Goal: Task Accomplishment & Management: Manage account settings

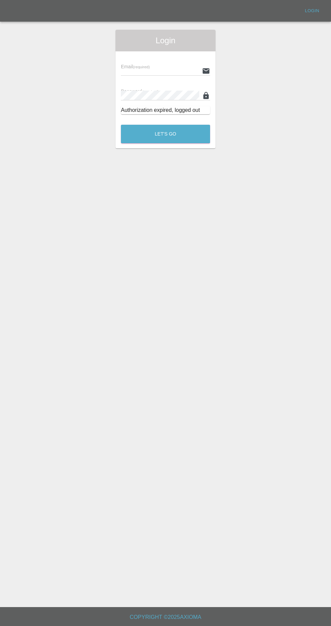
click at [166, 70] on input "text" at bounding box center [160, 71] width 78 height 10
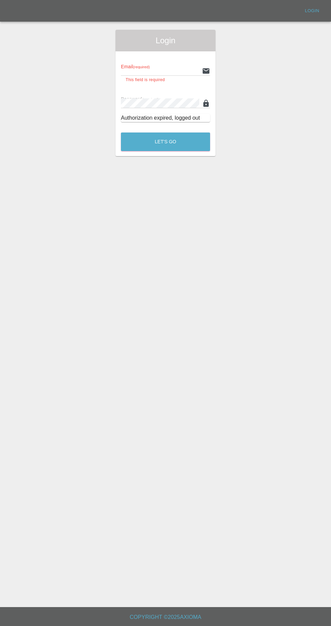
type input "[EMAIL_ADDRESS][DOMAIN_NAME]"
click at [121, 132] on button "Let's Go" at bounding box center [165, 141] width 89 height 19
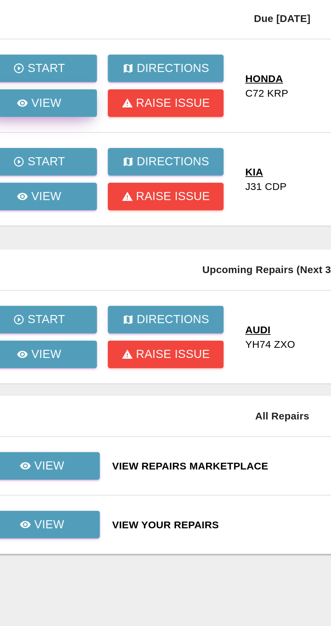
click at [82, 119] on link "View" at bounding box center [64, 117] width 54 height 13
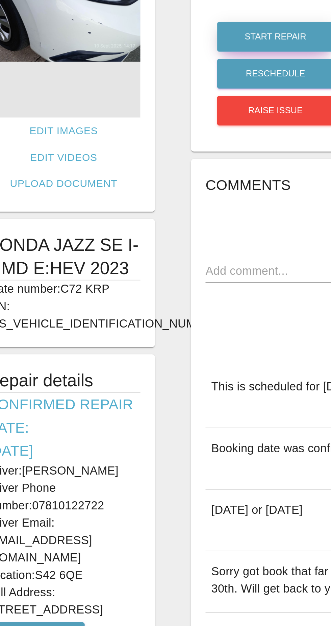
click at [182, 84] on button "Start Repair" at bounding box center [174, 87] width 54 height 14
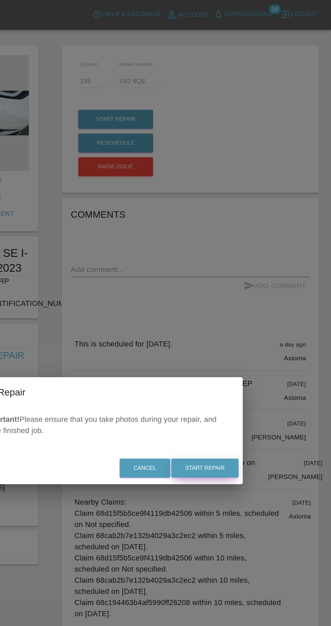
click at [253, 342] on button "Start Repair" at bounding box center [239, 340] width 49 height 14
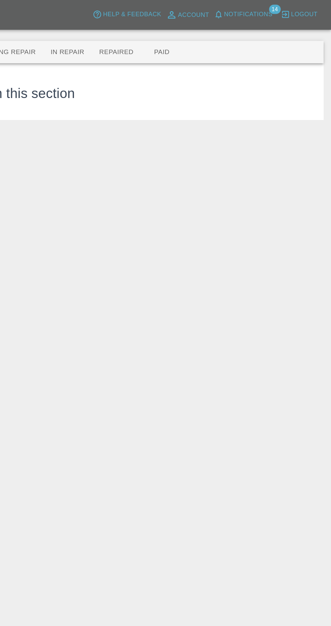
click at [169, 43] on button "Repaired" at bounding box center [175, 38] width 36 height 16
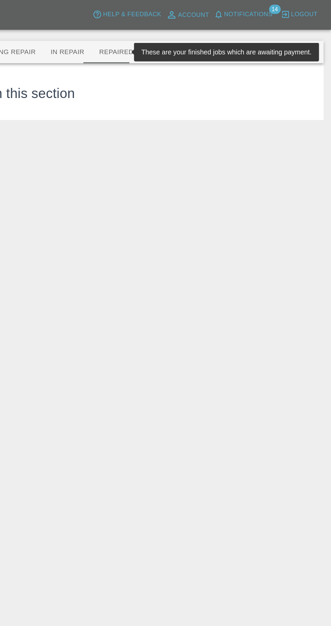
click at [144, 45] on button "In Repair" at bounding box center [139, 38] width 35 height 16
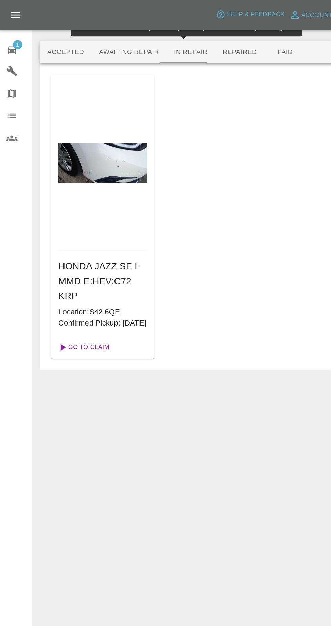
click at [67, 258] on link "Go To Claim" at bounding box center [62, 252] width 42 height 11
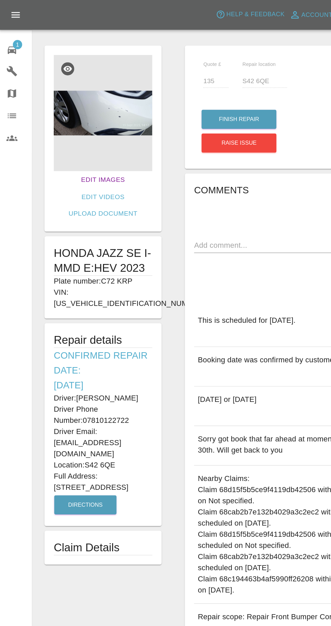
click at [58, 132] on link "Edit Images" at bounding box center [75, 130] width 37 height 13
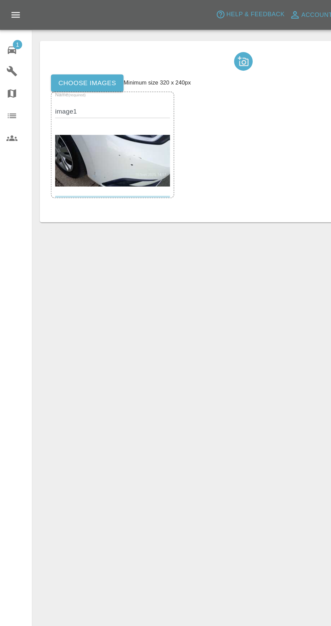
click at [65, 60] on label "Choose images" at bounding box center [64, 60] width 53 height 13
click at [0, 0] on input "Choose images" at bounding box center [0, 0] width 0 height 0
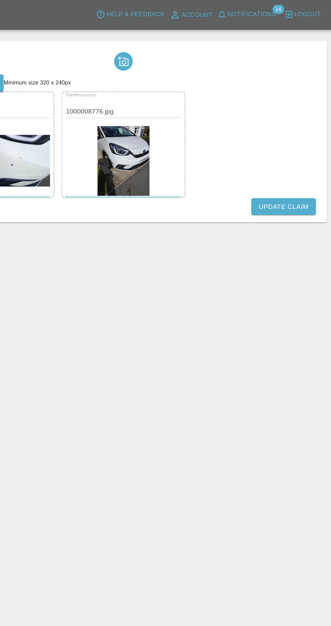
click at [303, 150] on button "Update Claim" at bounding box center [294, 150] width 47 height 13
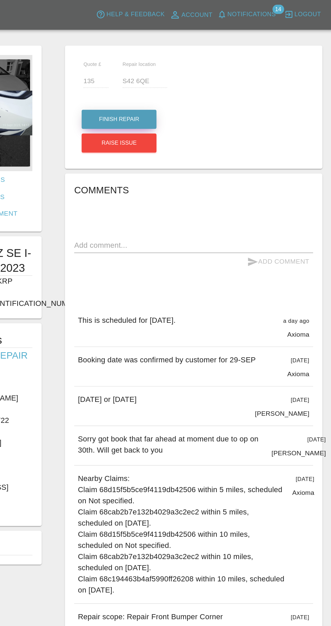
click at [183, 86] on button "Finish Repair" at bounding box center [174, 87] width 54 height 14
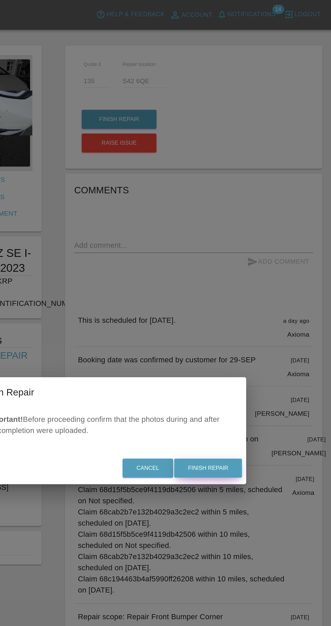
click at [258, 336] on button "Finish Repair" at bounding box center [239, 340] width 49 height 14
click at [249, 342] on div "Cancel Finish Repair" at bounding box center [165, 340] width 203 height 23
